Goal: Task Accomplishment & Management: Manage account settings

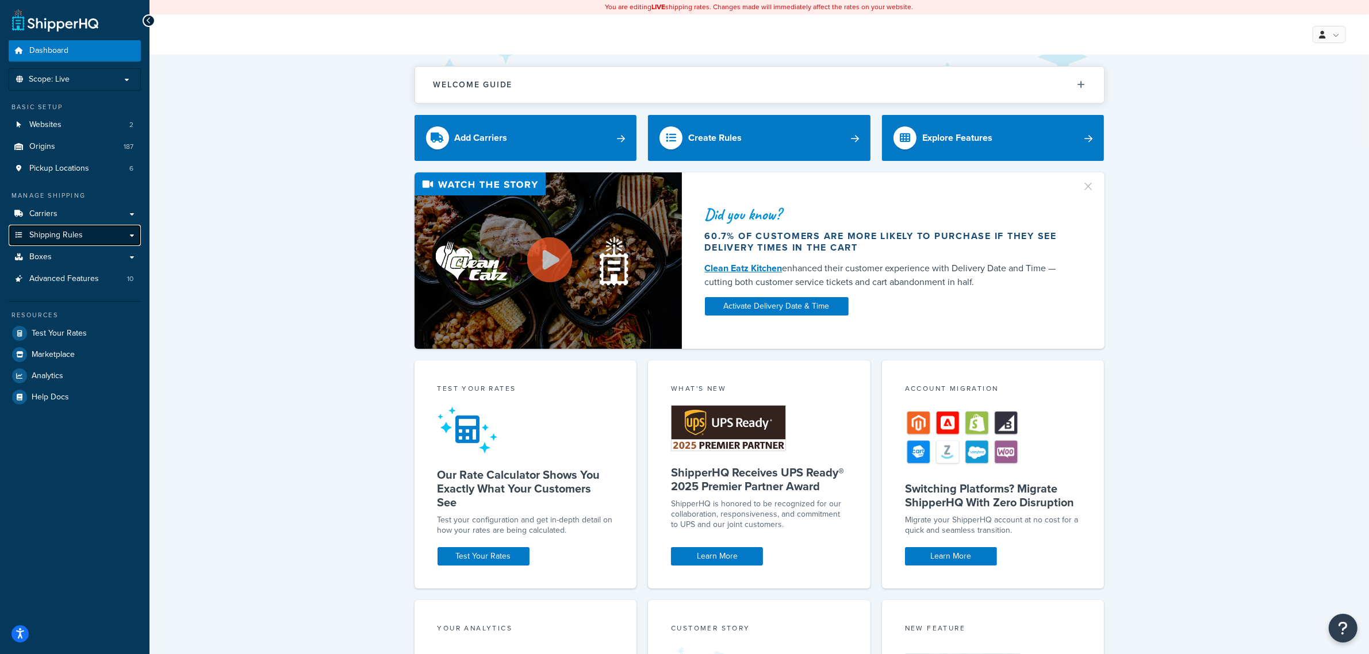
click at [75, 228] on link "Shipping Rules" at bounding box center [75, 235] width 132 height 21
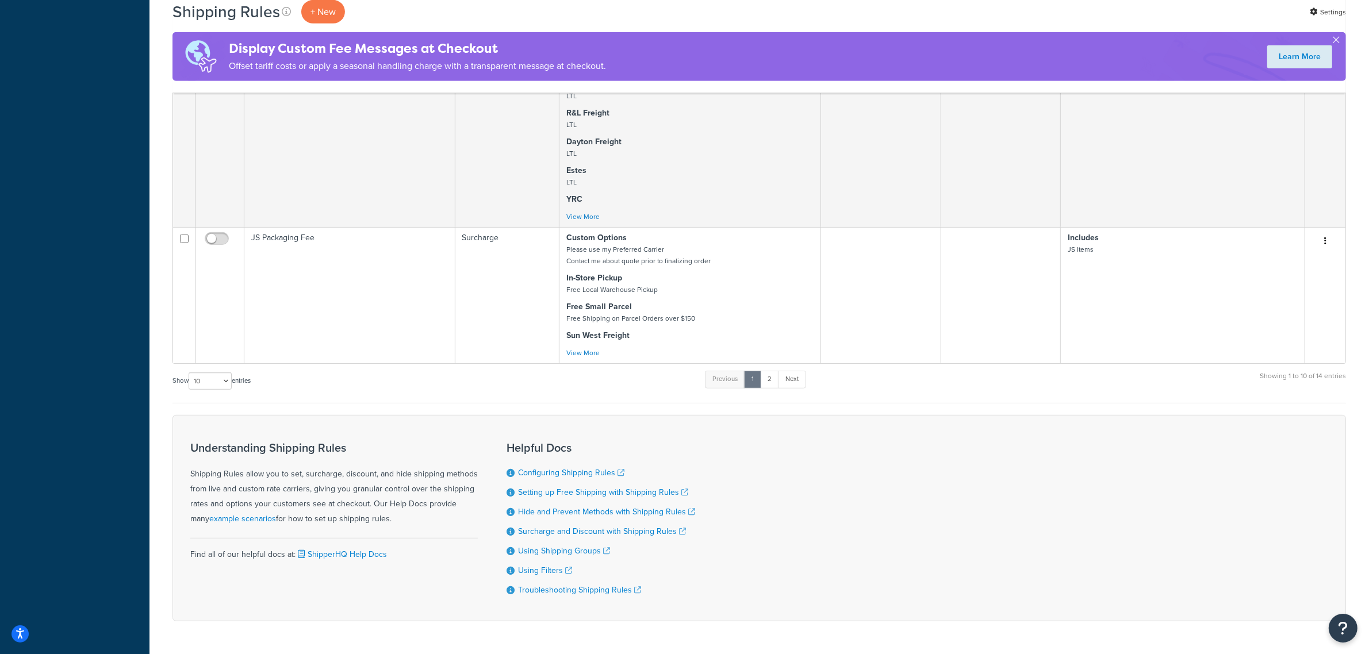
scroll to position [787, 0]
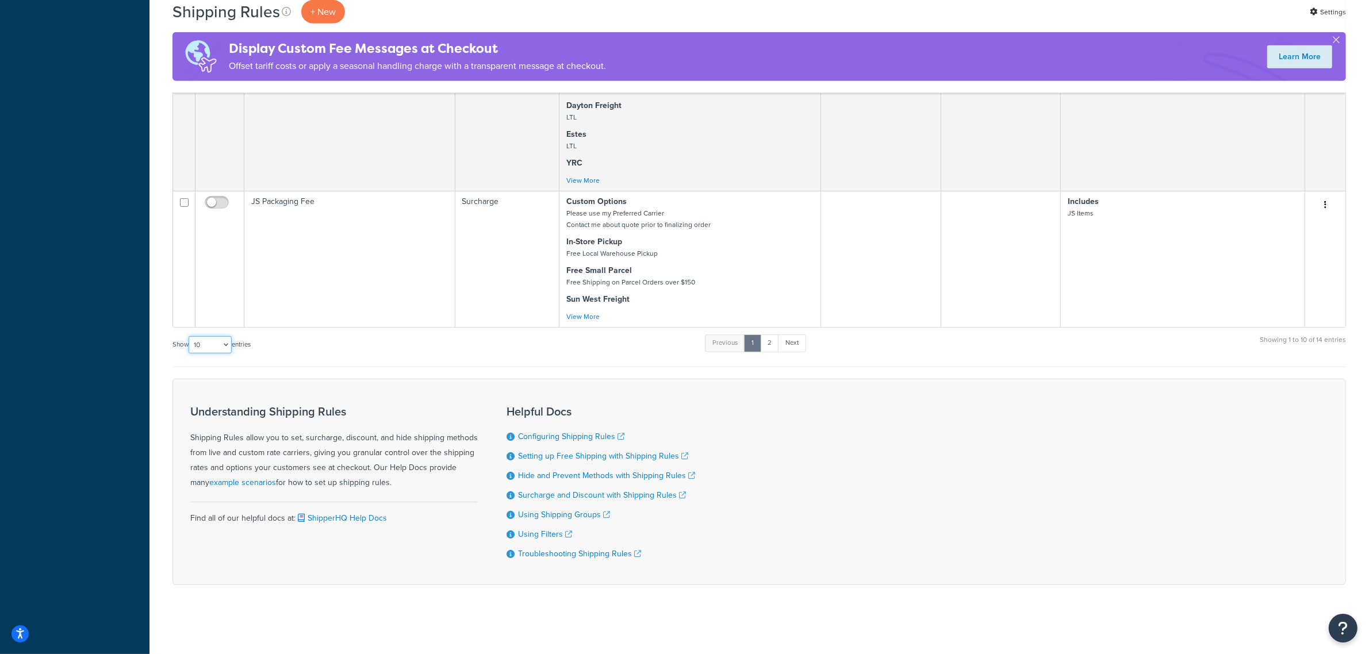
click at [232, 343] on select "10 15 25 50 100 1000" at bounding box center [210, 344] width 43 height 17
select select "100"
click at [190, 337] on select "10 15 25 50 100 1000" at bounding box center [210, 344] width 43 height 17
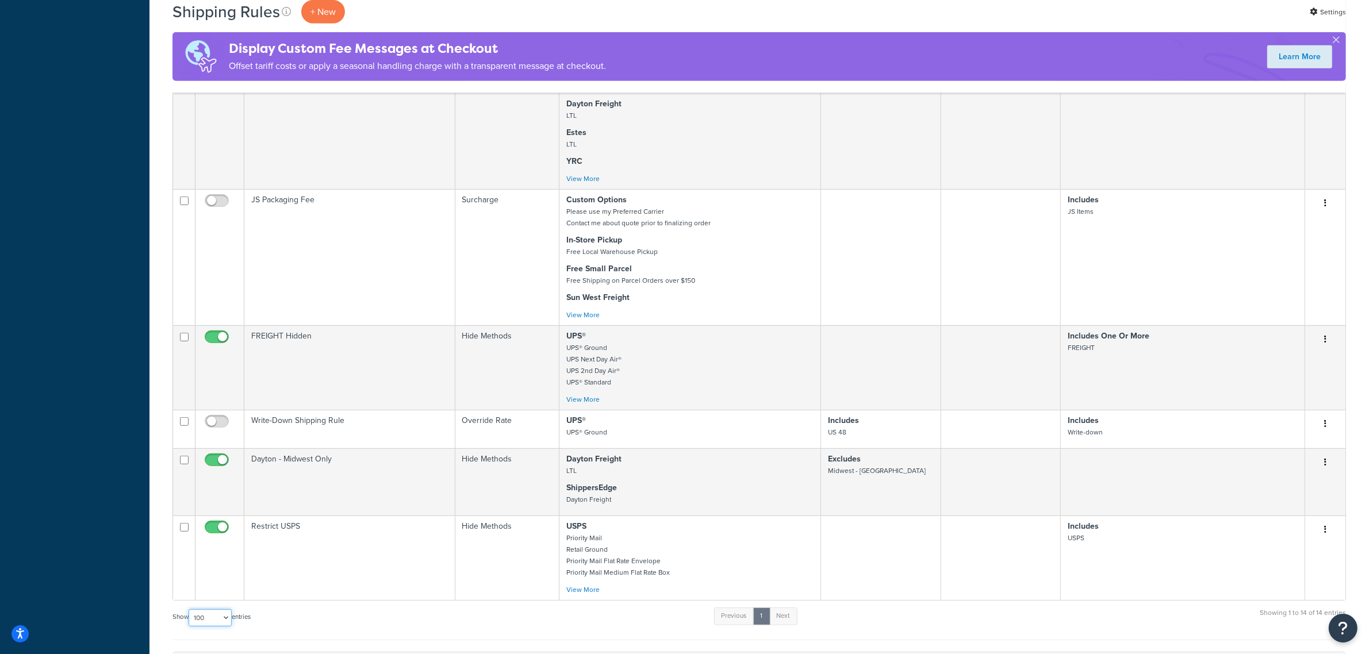
scroll to position [859, 0]
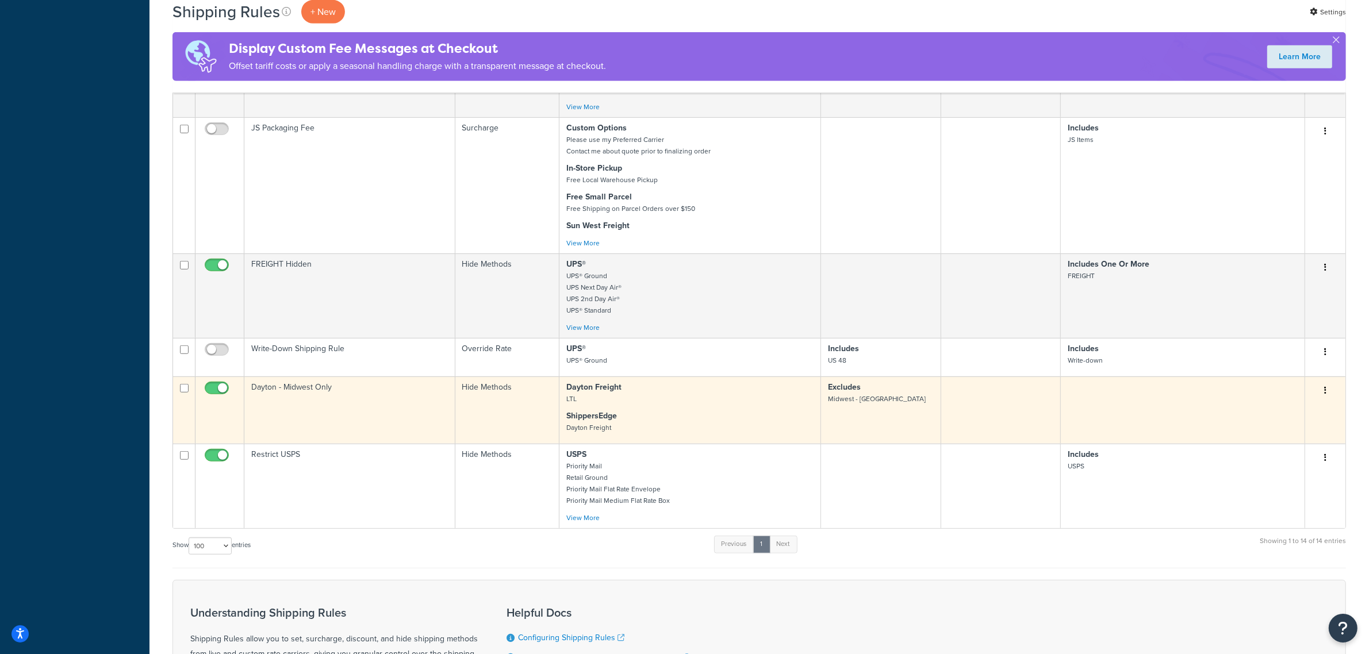
click at [338, 397] on td "Dayton - Midwest Only" at bounding box center [349, 410] width 211 height 67
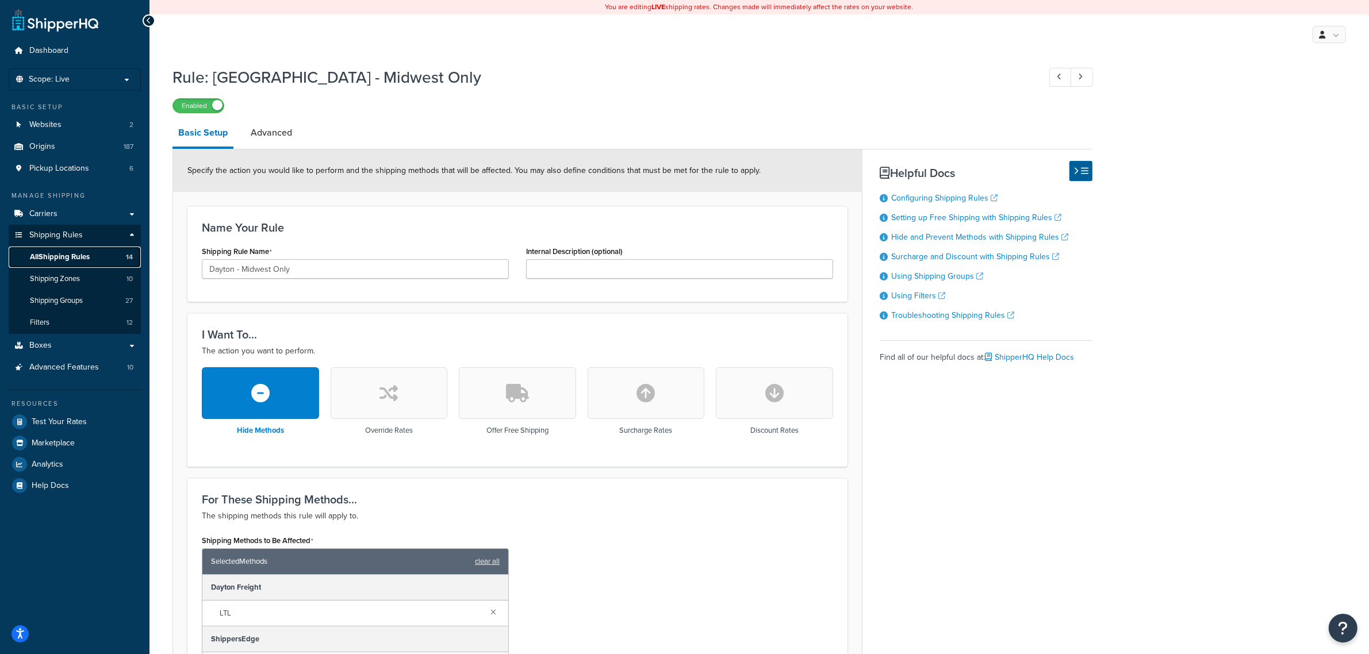
click at [72, 248] on link "All Shipping Rules 14" at bounding box center [75, 257] width 132 height 21
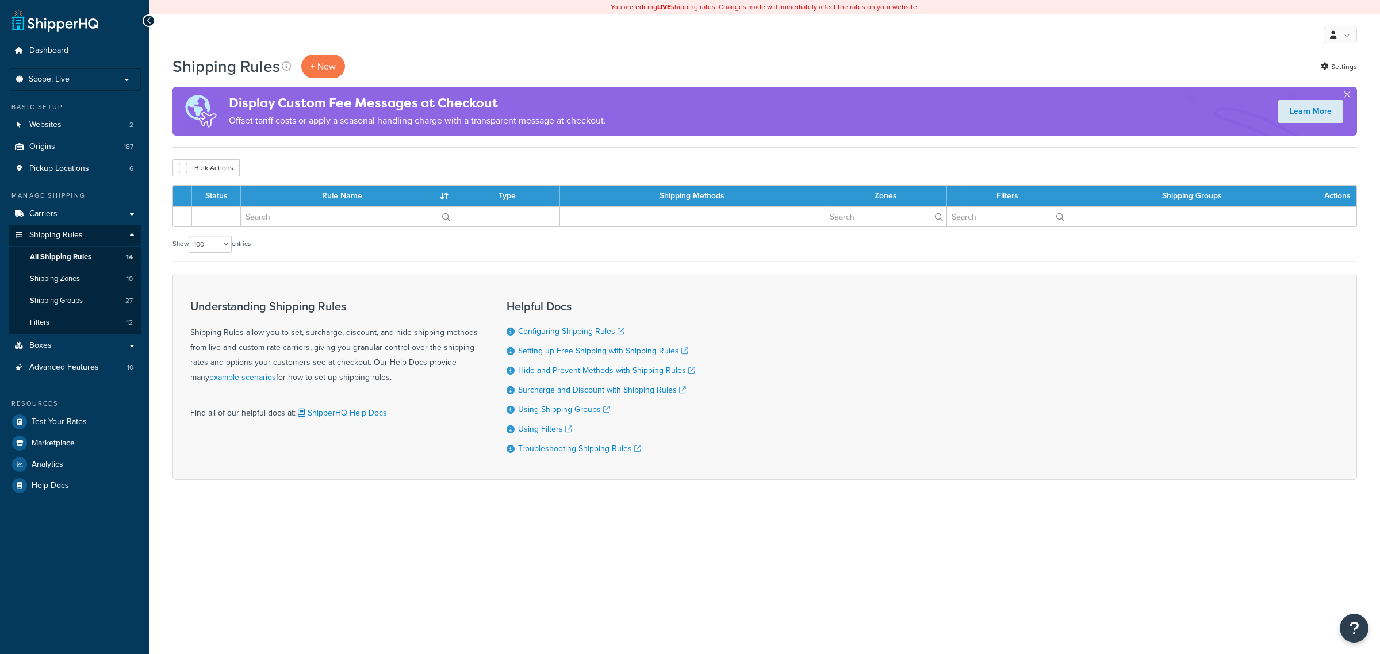
select select "100"
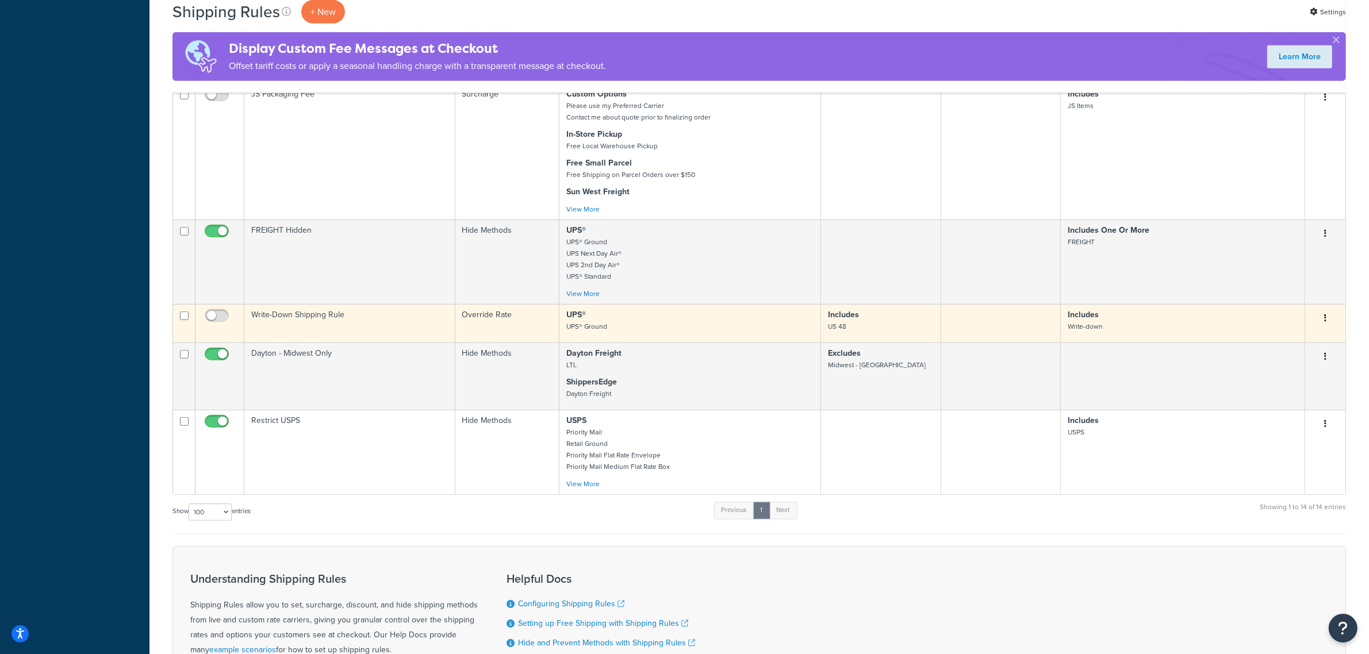
scroll to position [847, 0]
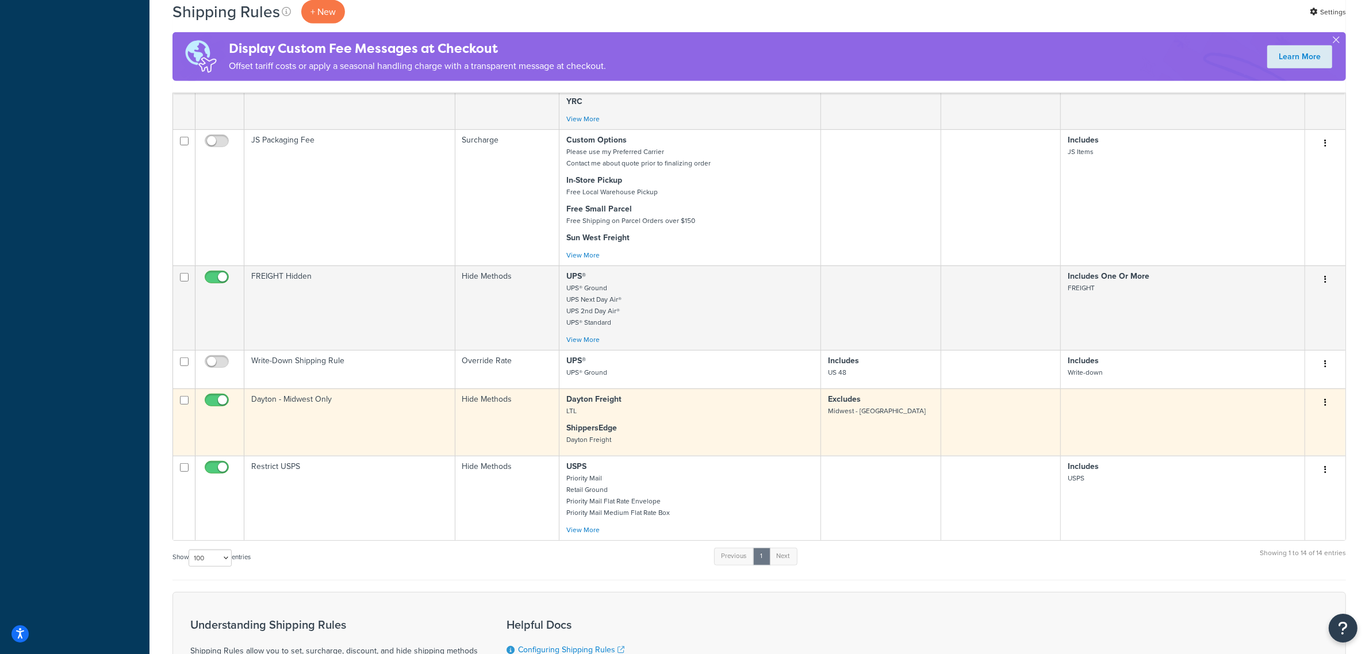
click at [848, 430] on td "Excludes Midwest - Dayton" at bounding box center [881, 422] width 120 height 67
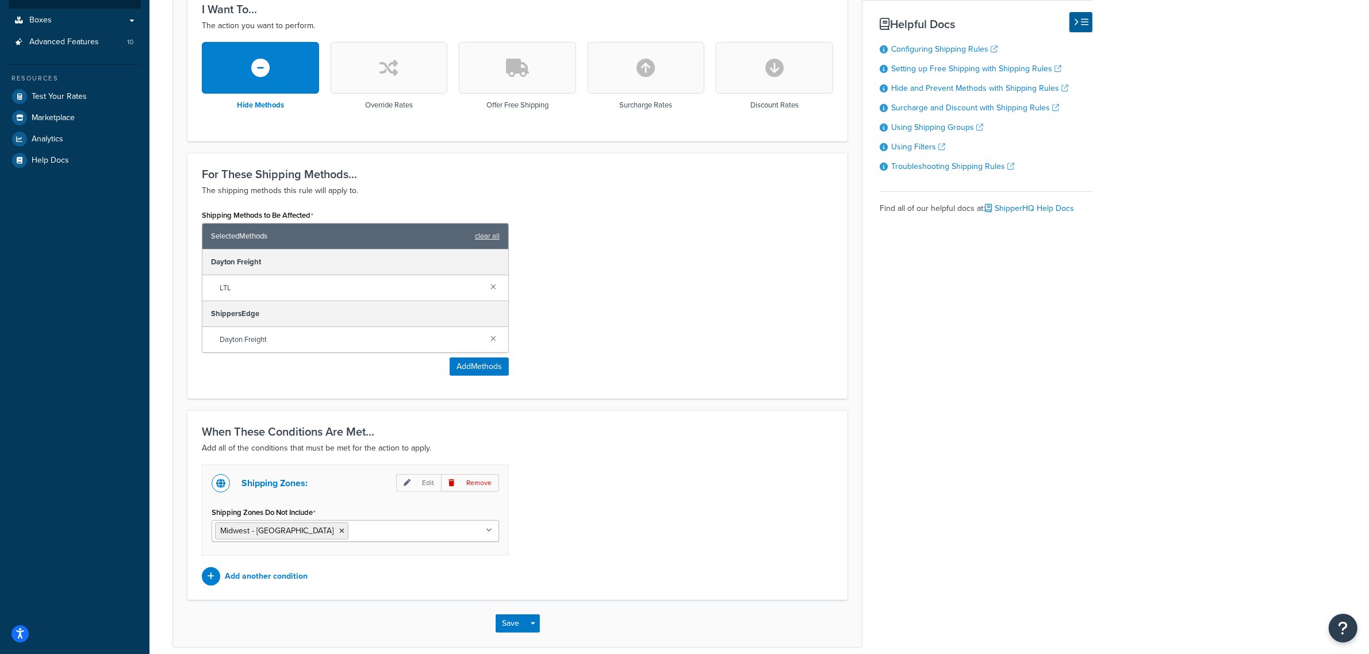
scroll to position [359, 0]
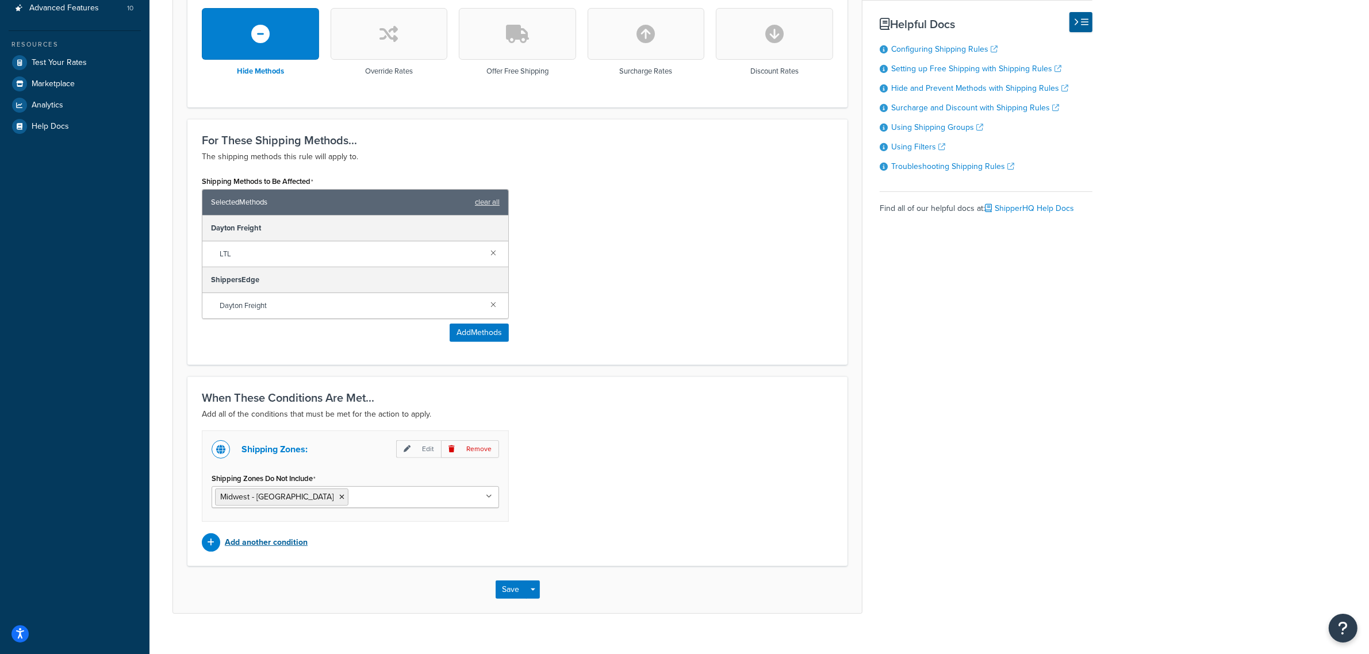
click at [252, 544] on p "Add another condition" at bounding box center [266, 543] width 83 height 16
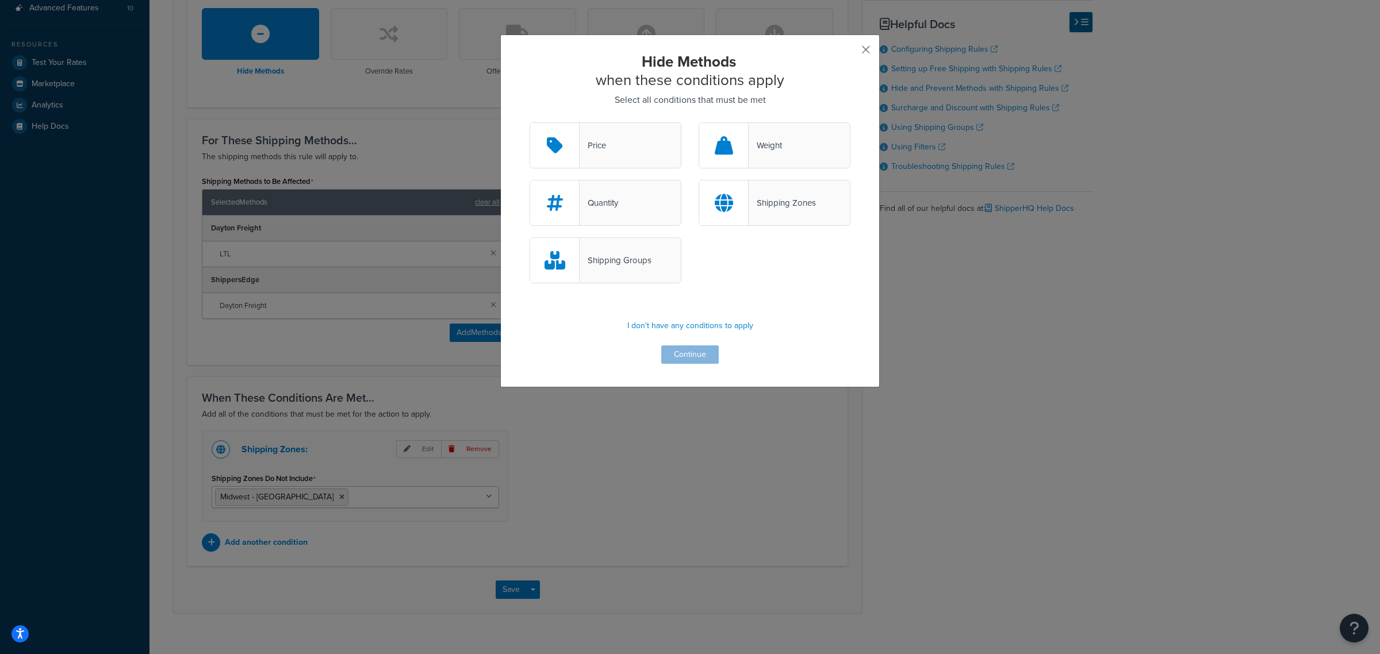
click at [851, 52] on button "button" at bounding box center [849, 53] width 3 height 3
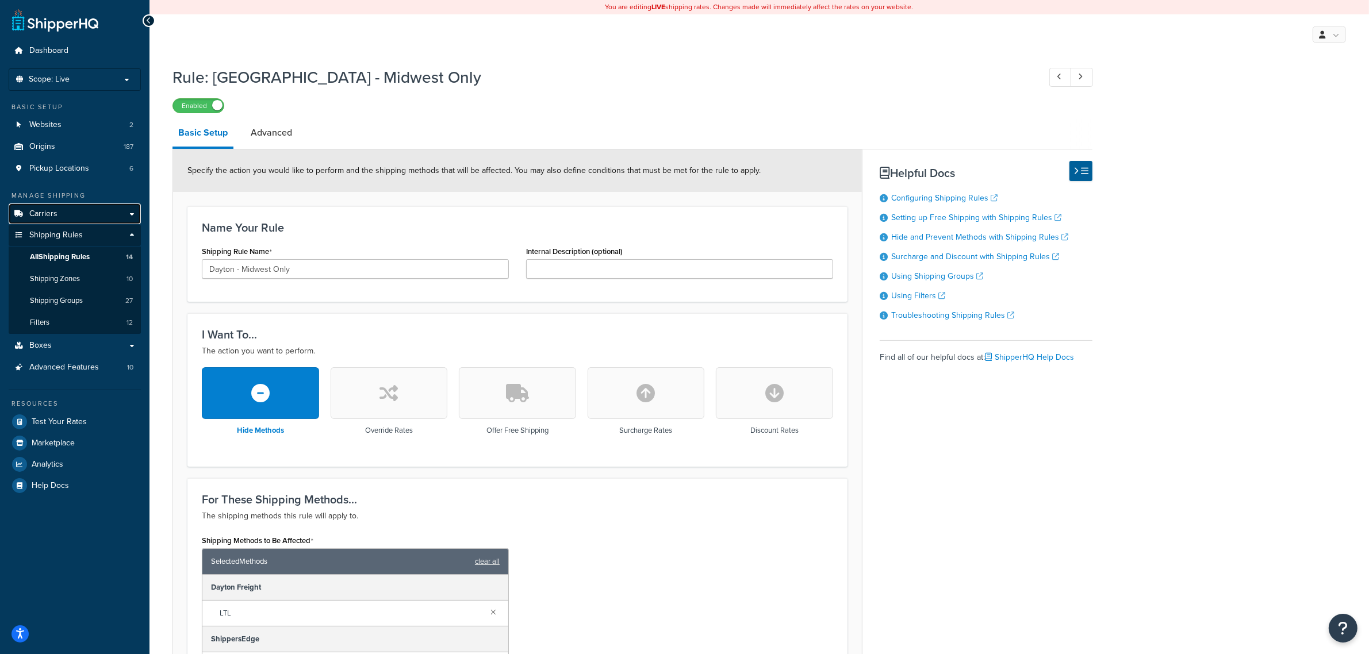
click at [55, 213] on span "Carriers" at bounding box center [43, 214] width 28 height 10
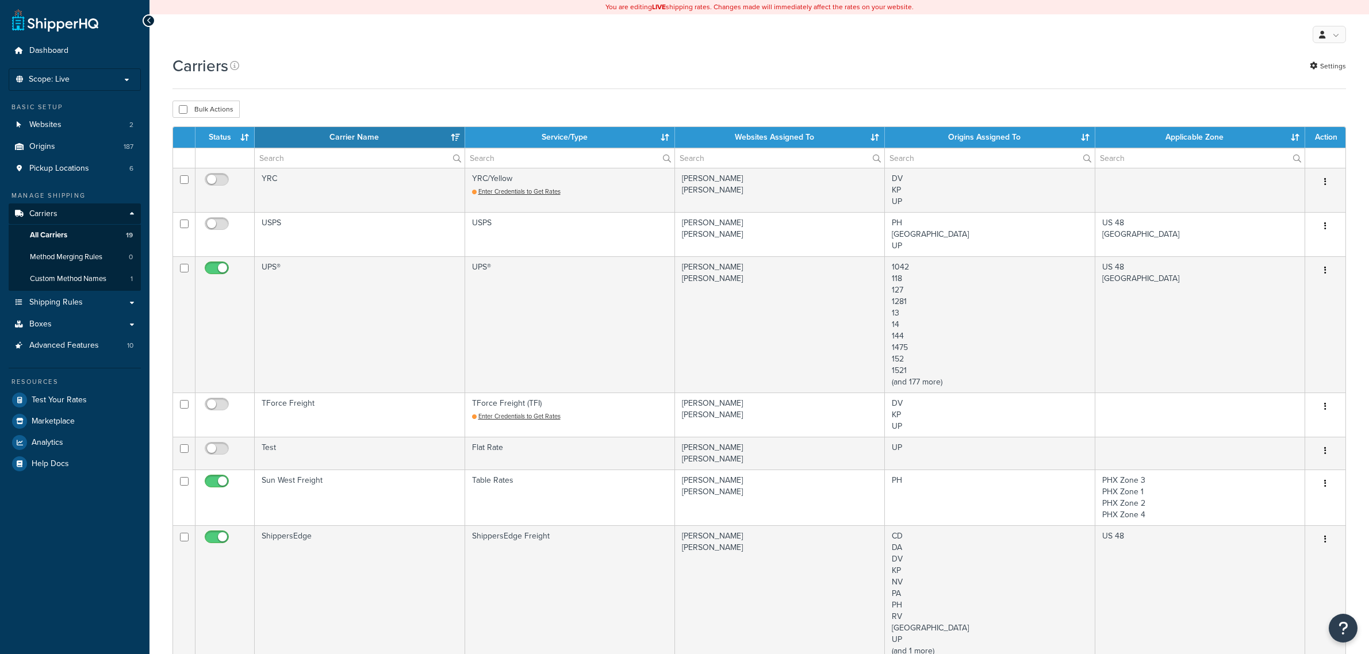
select select "15"
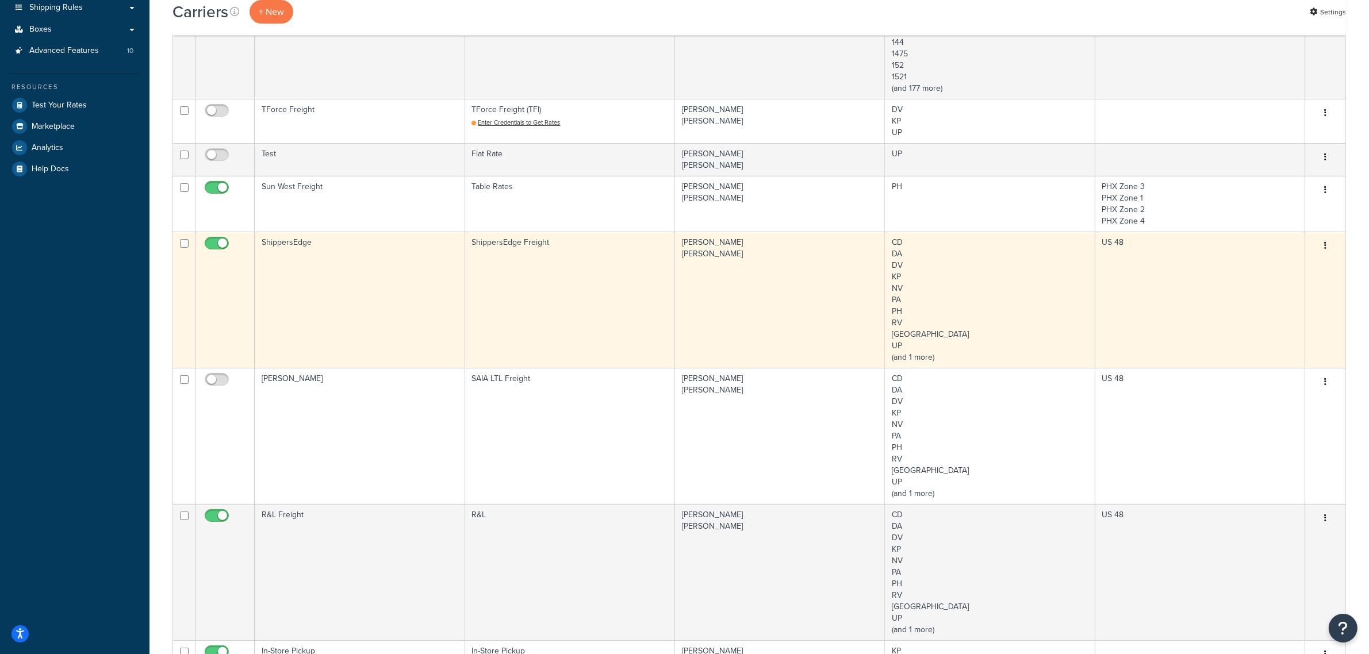
scroll to position [359, 0]
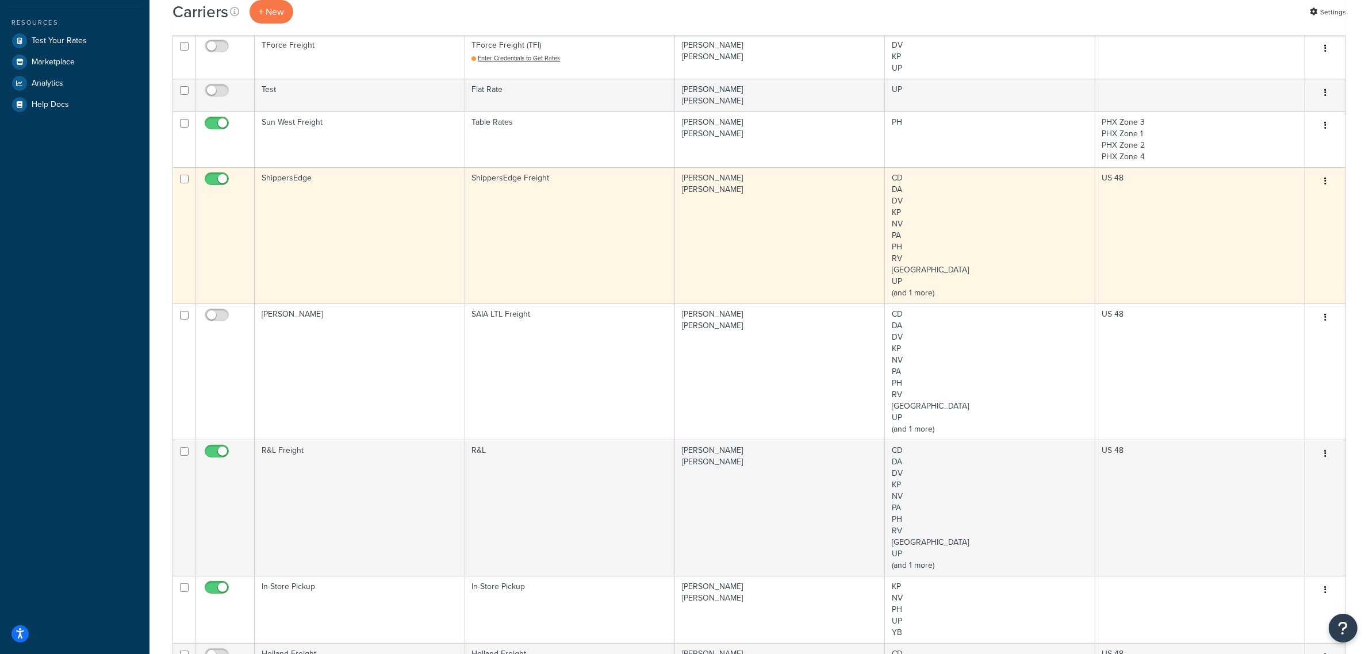
click at [338, 236] on td "ShippersEdge" at bounding box center [360, 235] width 210 height 136
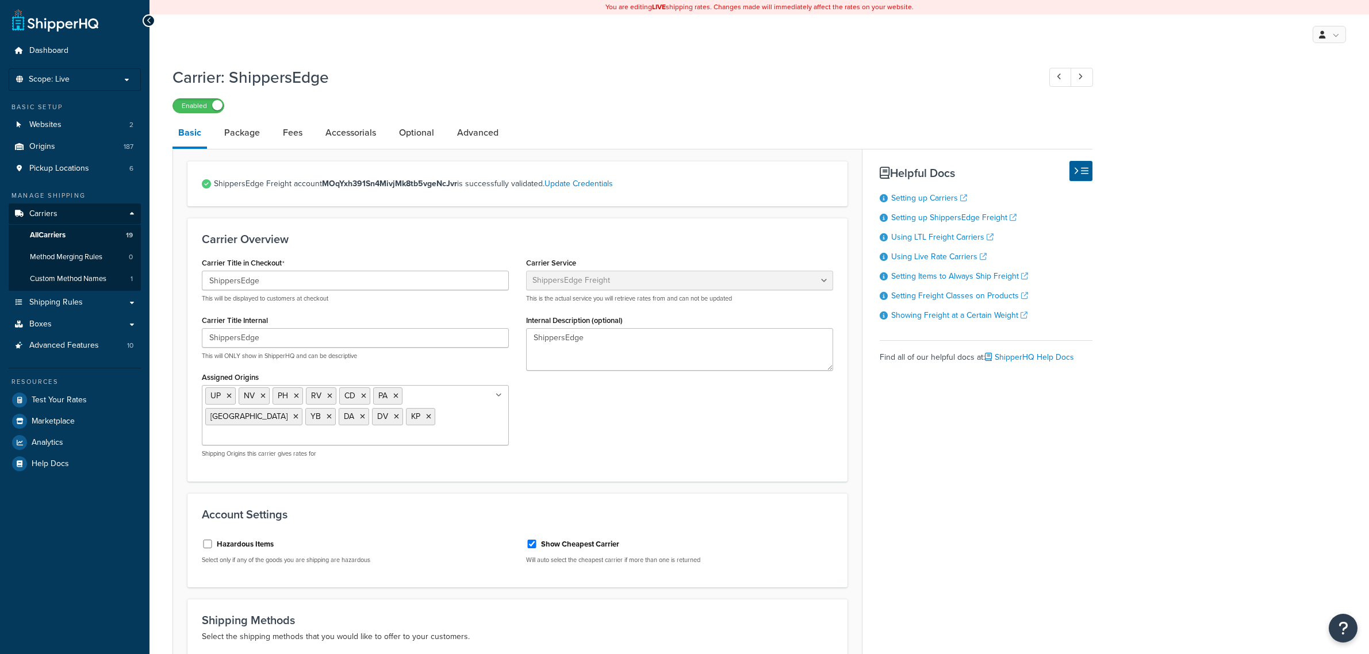
select select "shippersEdgeFreight"
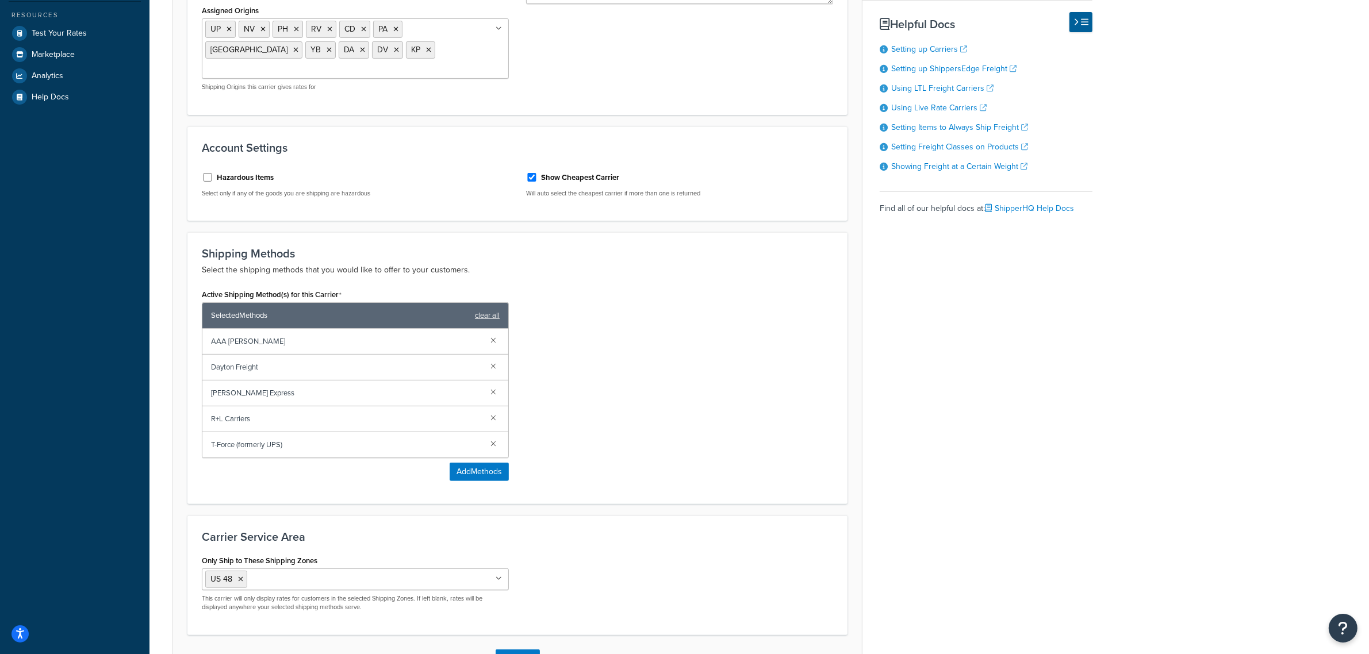
scroll to position [431, 0]
